Goal: Information Seeking & Learning: Learn about a topic

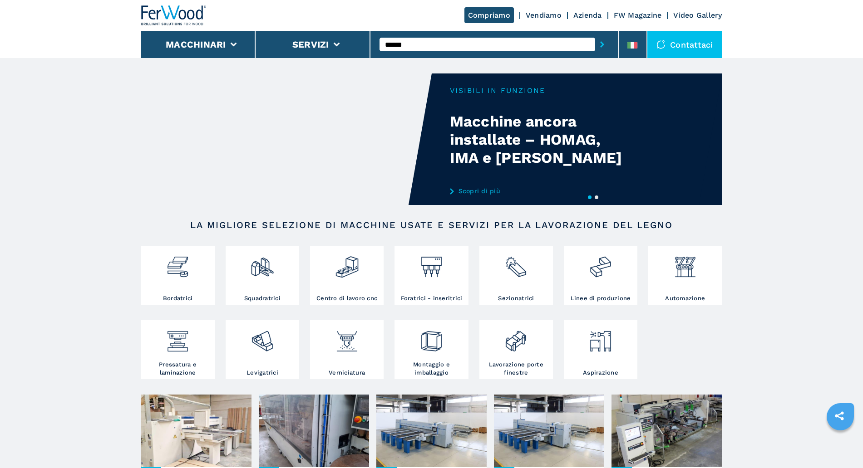
type input "******"
click at [595, 34] on button "submit-button" at bounding box center [602, 44] width 14 height 21
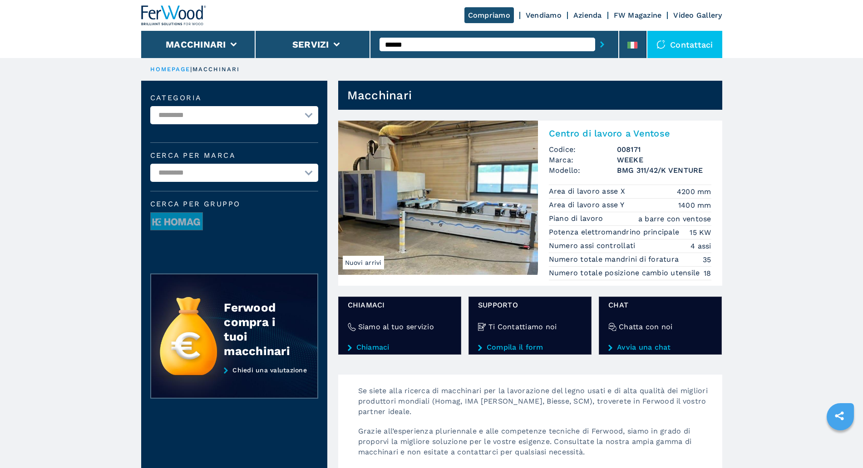
click at [473, 186] on img at bounding box center [438, 198] width 200 height 154
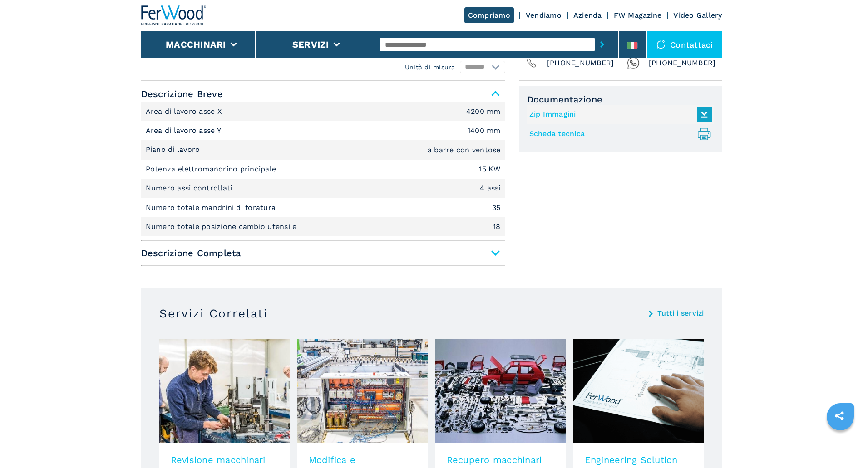
scroll to position [378, 0]
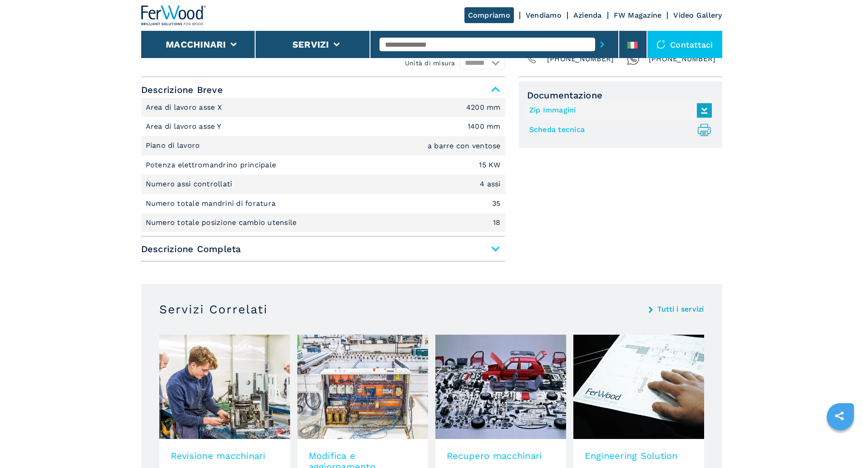
click at [499, 252] on span "Descrizione Completa" at bounding box center [323, 249] width 364 height 16
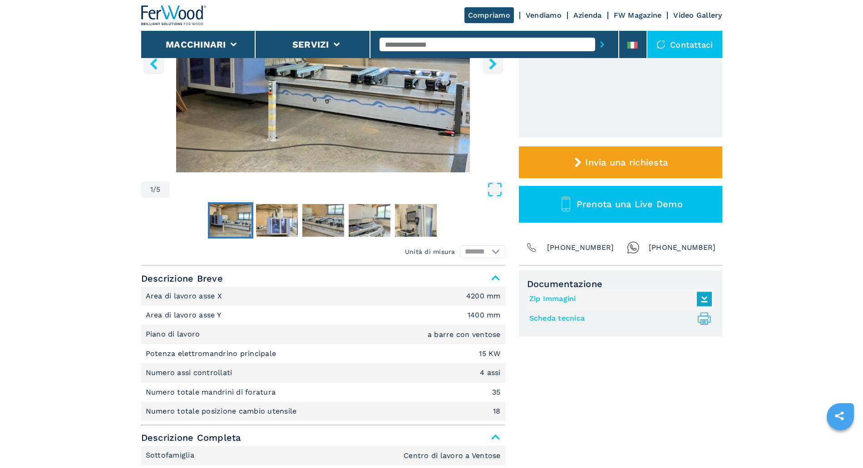
scroll to position [0, 0]
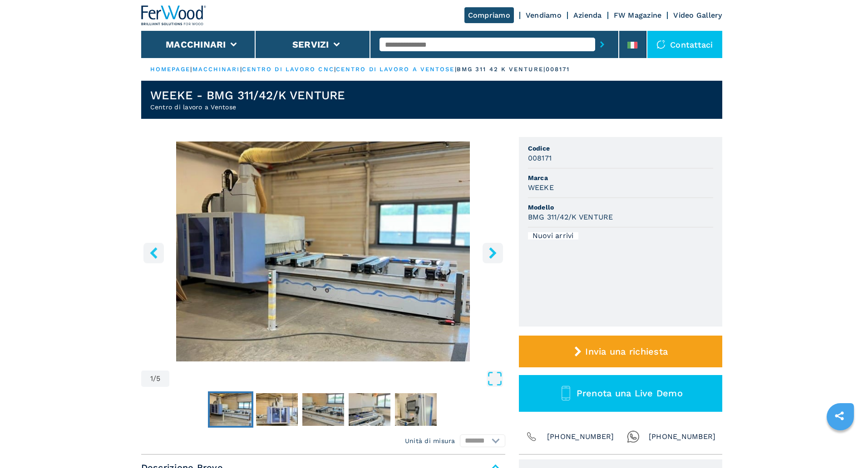
click at [495, 246] on button "right-button" at bounding box center [492, 253] width 20 height 20
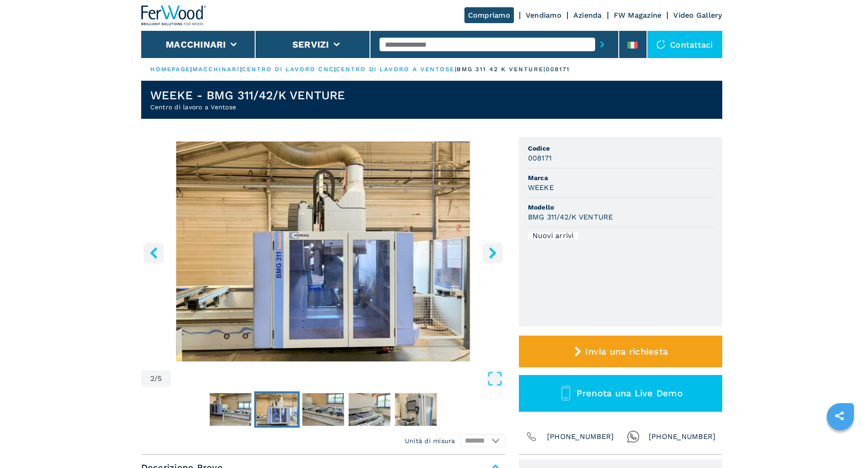
click at [494, 246] on button "right-button" at bounding box center [492, 253] width 20 height 20
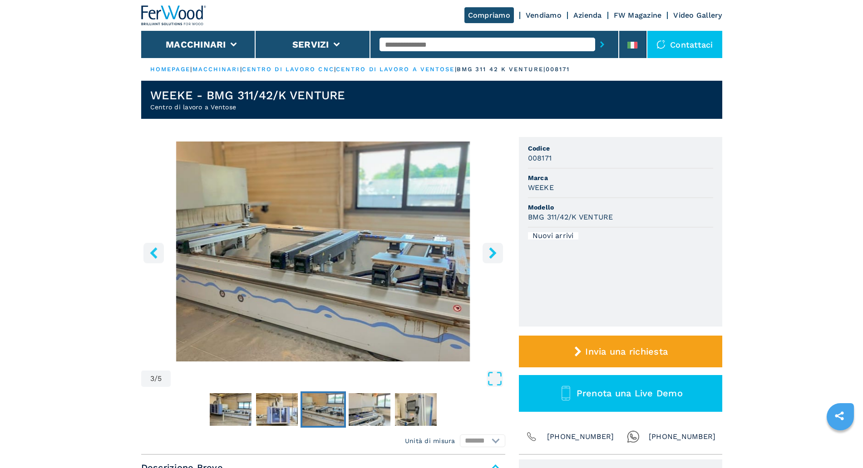
click at [494, 246] on button "right-button" at bounding box center [492, 253] width 20 height 20
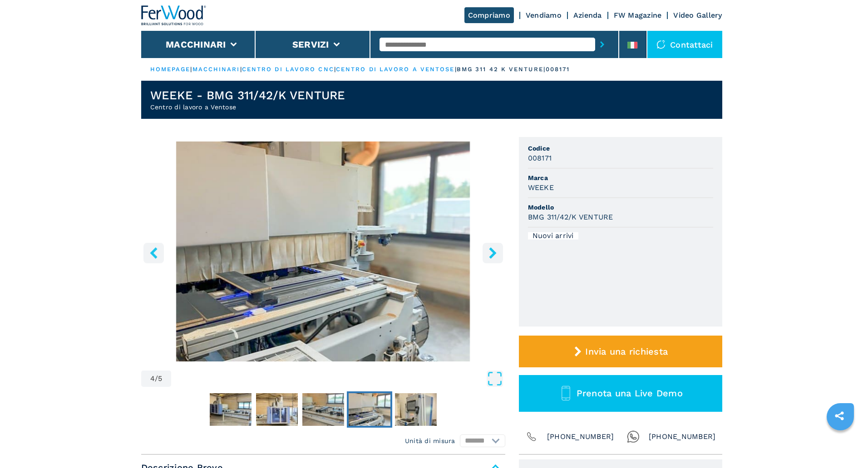
click at [494, 246] on button "right-button" at bounding box center [492, 253] width 20 height 20
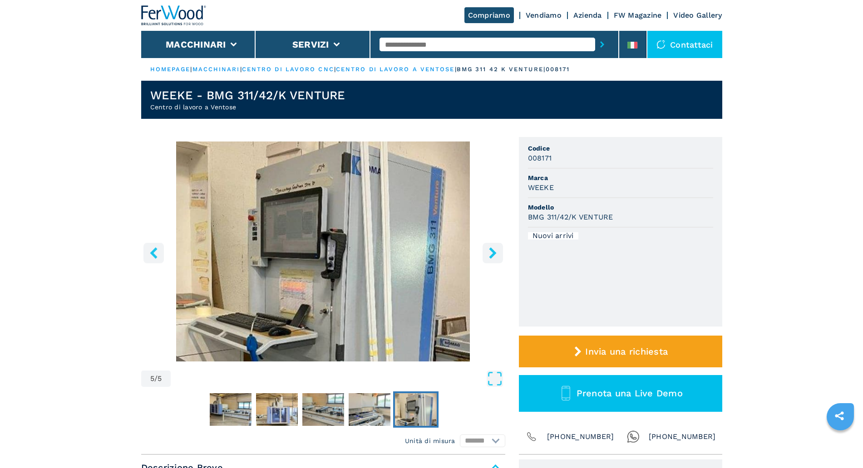
click at [494, 246] on button "right-button" at bounding box center [492, 253] width 20 height 20
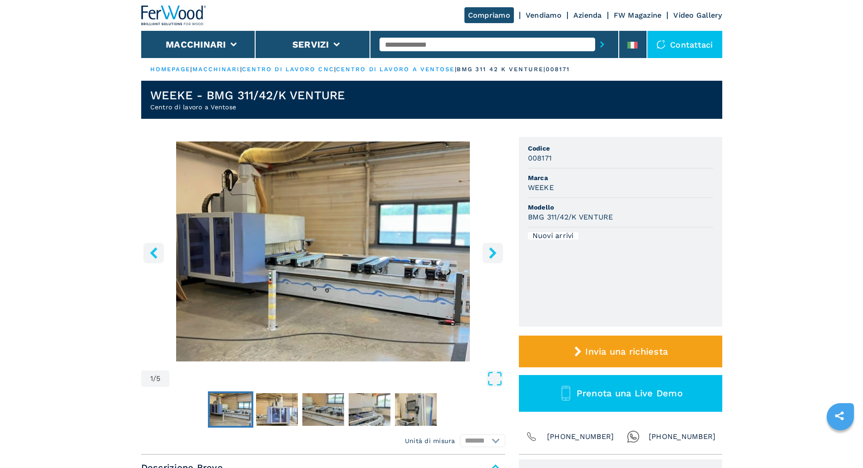
click at [494, 246] on button "right-button" at bounding box center [492, 253] width 20 height 20
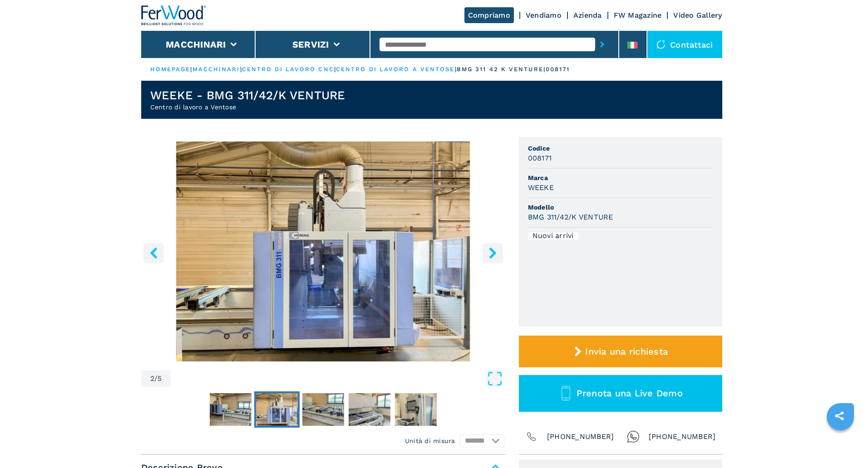
click at [494, 246] on button "right-button" at bounding box center [492, 253] width 20 height 20
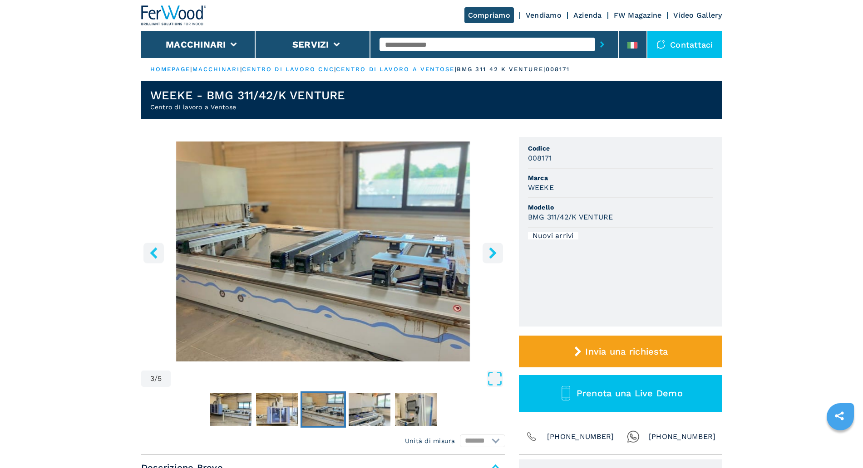
click at [494, 246] on button "right-button" at bounding box center [492, 253] width 20 height 20
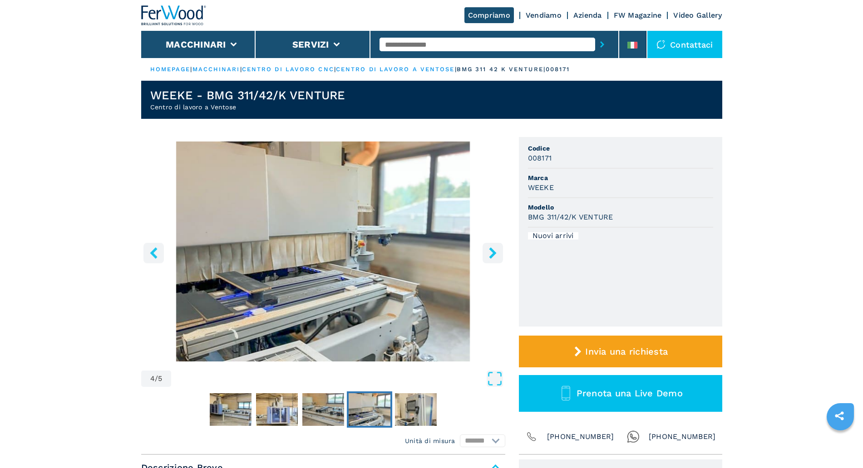
click at [494, 246] on button "right-button" at bounding box center [492, 253] width 20 height 20
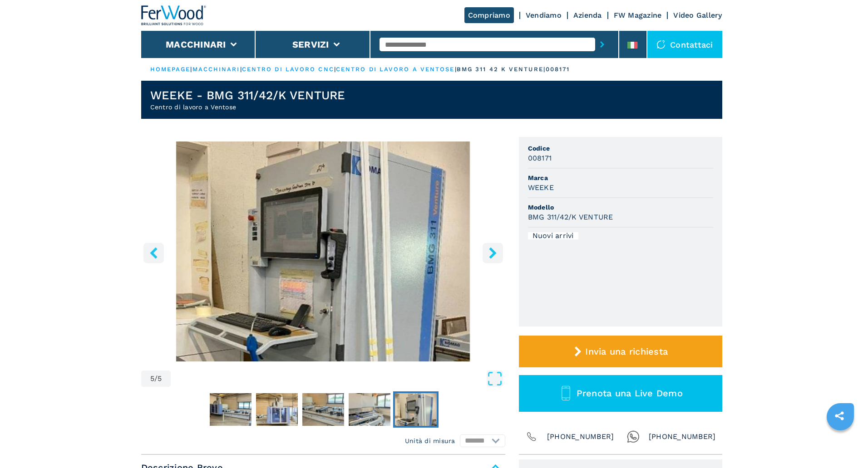
click at [494, 246] on button "right-button" at bounding box center [492, 253] width 20 height 20
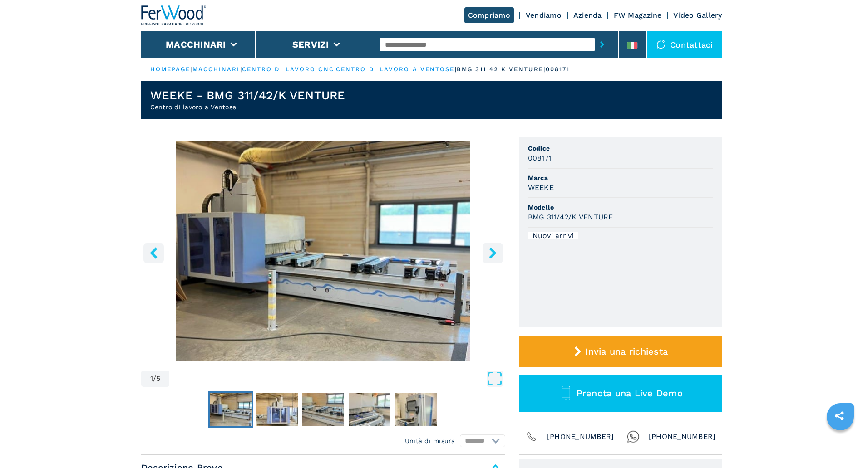
click at [497, 256] on icon "right-button" at bounding box center [492, 252] width 11 height 11
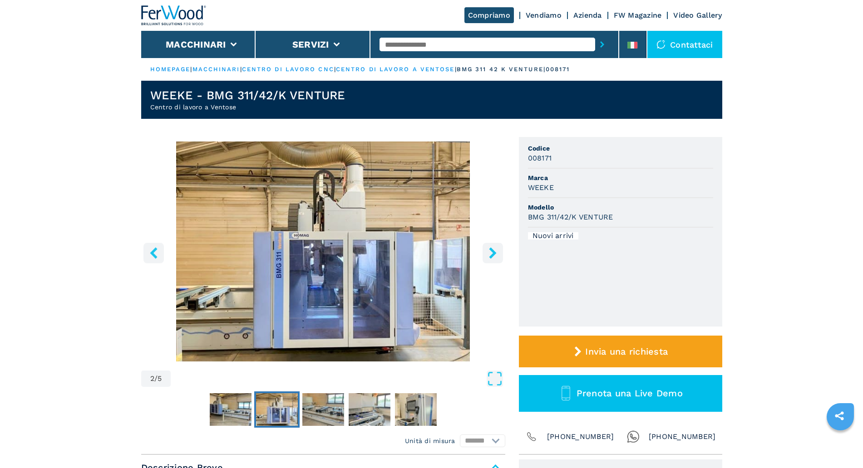
click at [497, 256] on icon "right-button" at bounding box center [492, 252] width 11 height 11
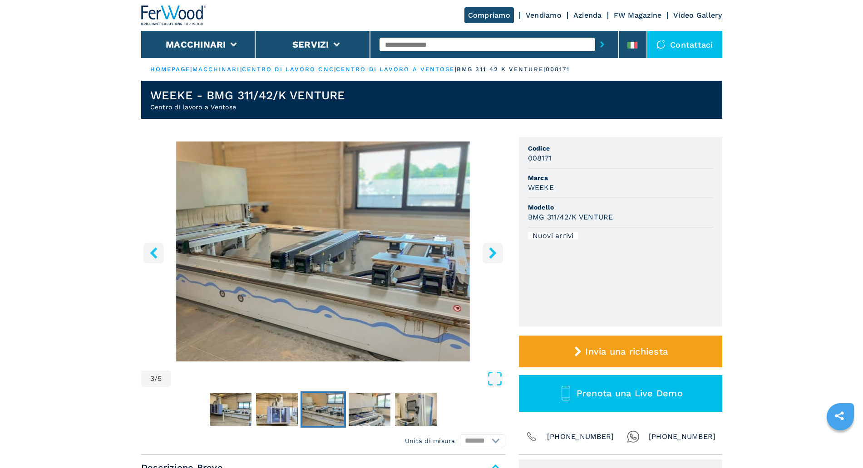
click at [497, 256] on icon "right-button" at bounding box center [492, 252] width 11 height 11
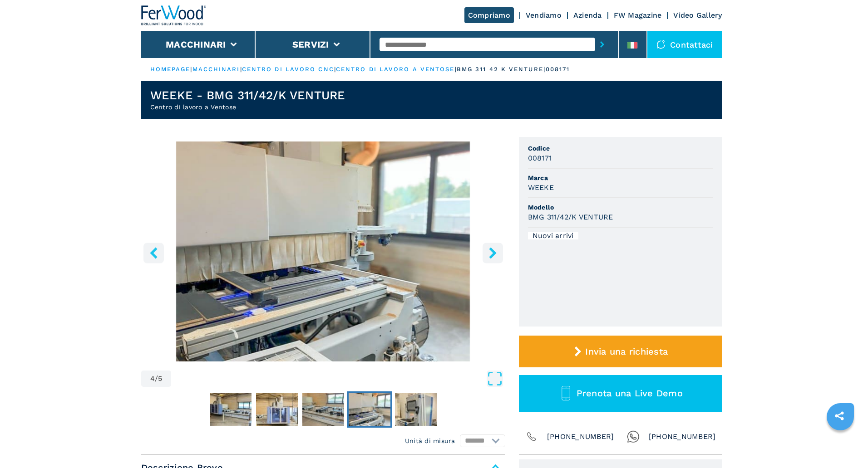
click at [500, 378] on icon "Open Fullscreen" at bounding box center [495, 379] width 16 height 16
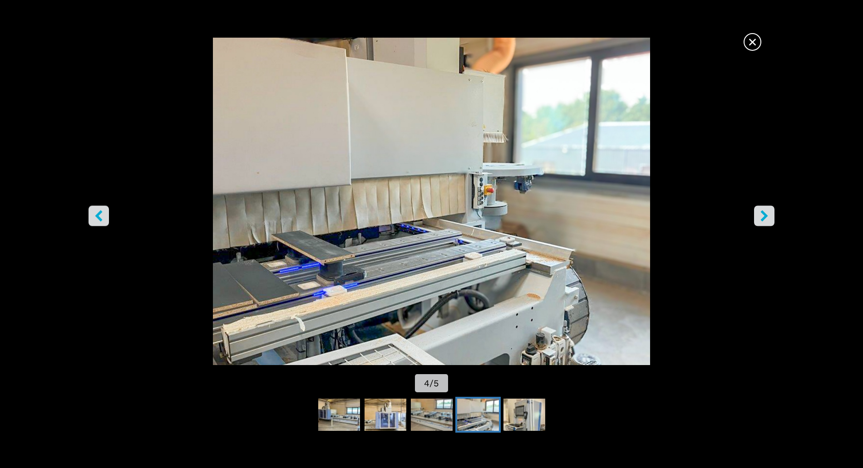
drag, startPoint x: 737, startPoint y: 48, endPoint x: 732, endPoint y: 53, distance: 7.4
click at [737, 48] on img "Go to Slide 4" at bounding box center [431, 202] width 777 height 328
click at [754, 45] on span "×" at bounding box center [752, 40] width 16 height 16
